Goal: Task Accomplishment & Management: Use online tool/utility

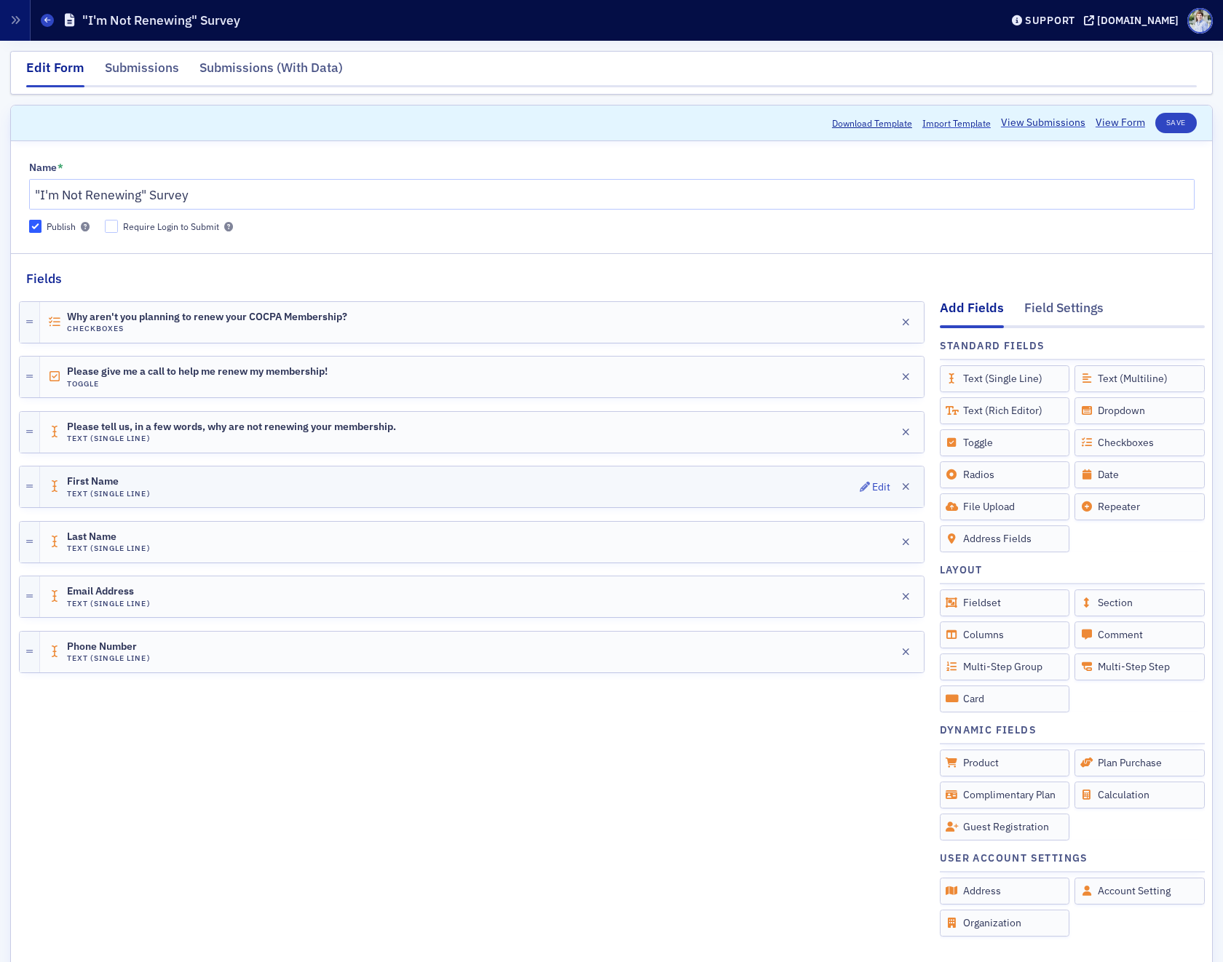
click at [182, 486] on div "First Name Text (Single Line) Edit" at bounding box center [482, 487] width 884 height 41
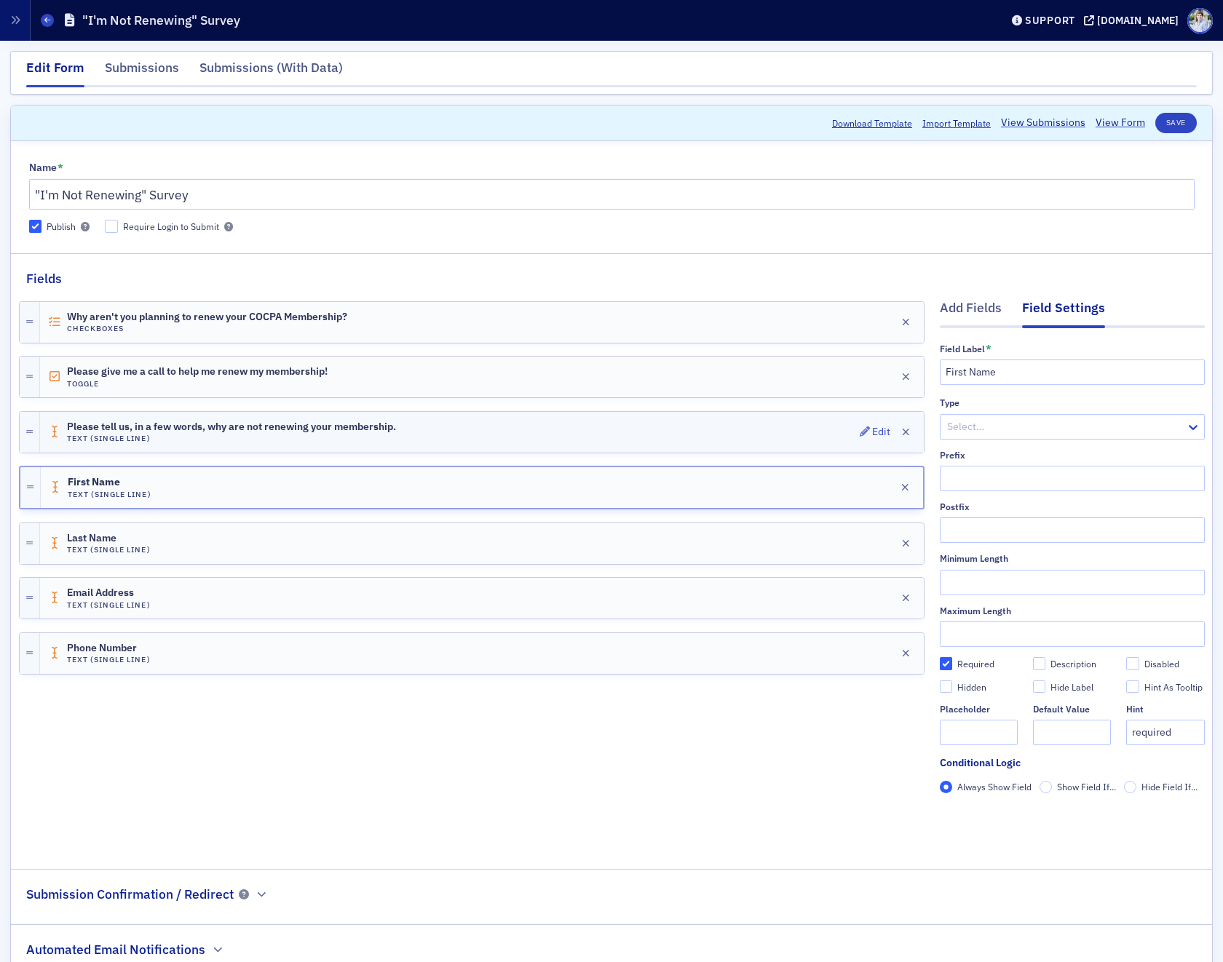
click at [207, 420] on div "Please tell us, in a few words, why are not renewing your membership. Text (Sin…" at bounding box center [482, 432] width 884 height 41
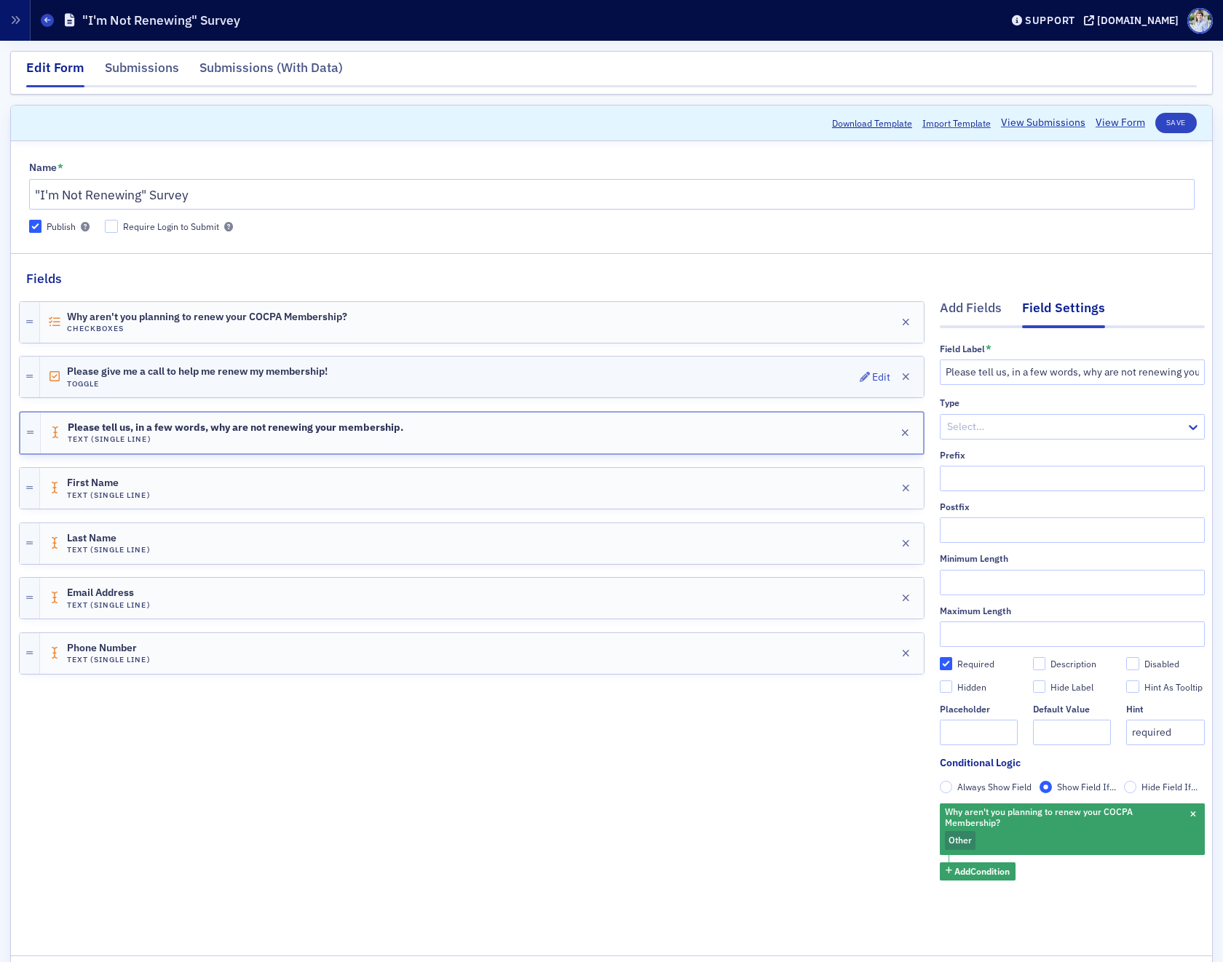
click at [482, 381] on div "Please give me a call to help me renew my membership! Toggle Edit" at bounding box center [482, 377] width 884 height 41
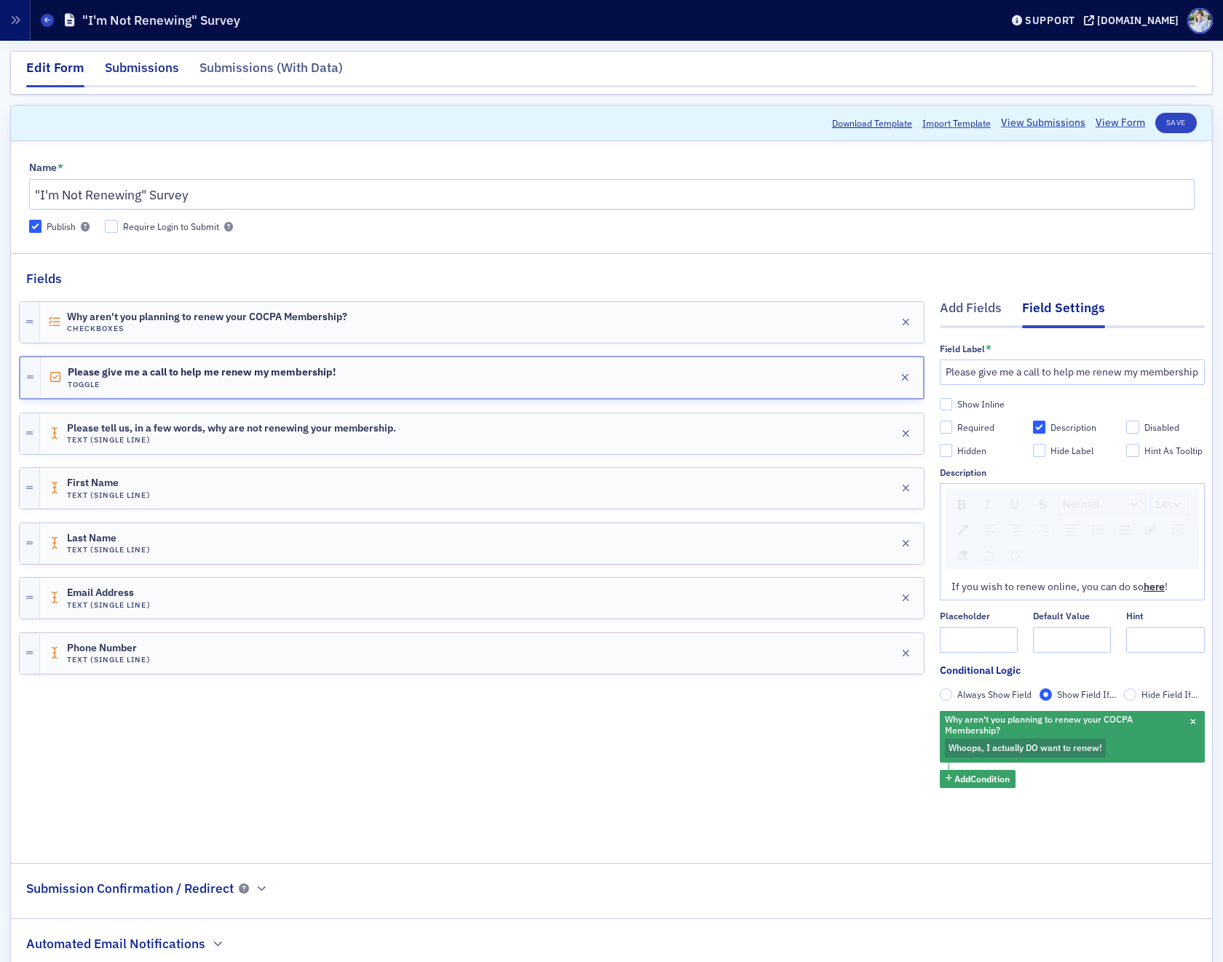
drag, startPoint x: 136, startPoint y: 76, endPoint x: 121, endPoint y: 79, distance: 15.4
click at [136, 76] on div "Submissions" at bounding box center [142, 71] width 74 height 27
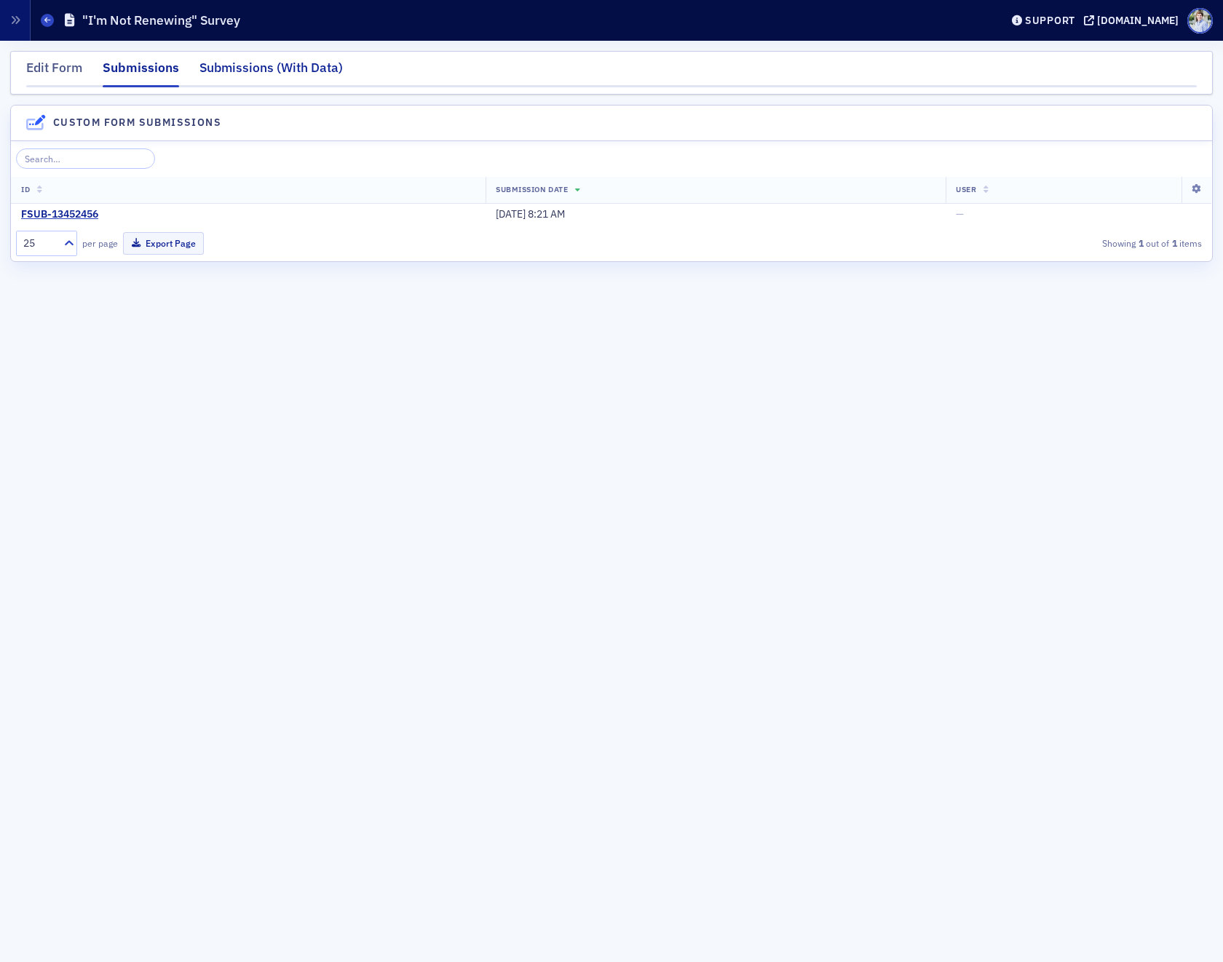
click at [324, 67] on div "Submissions (With Data)" at bounding box center [270, 71] width 143 height 27
